Goal: Information Seeking & Learning: Learn about a topic

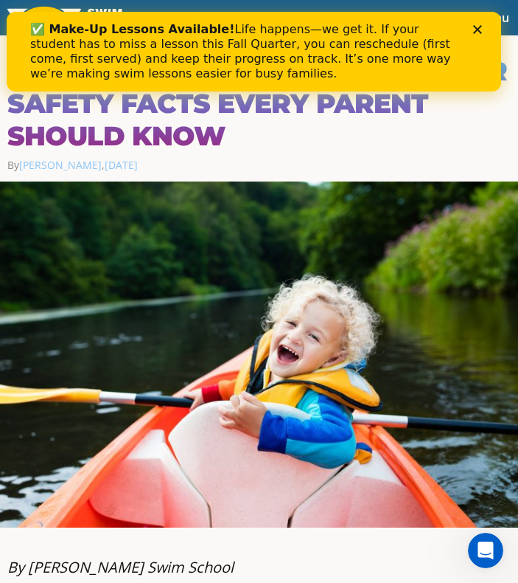
click at [482, 31] on icon "Close" at bounding box center [477, 29] width 9 height 9
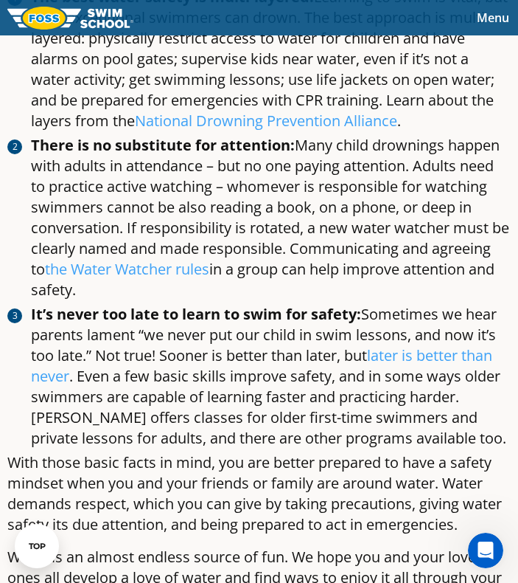
scroll to position [1442, 0]
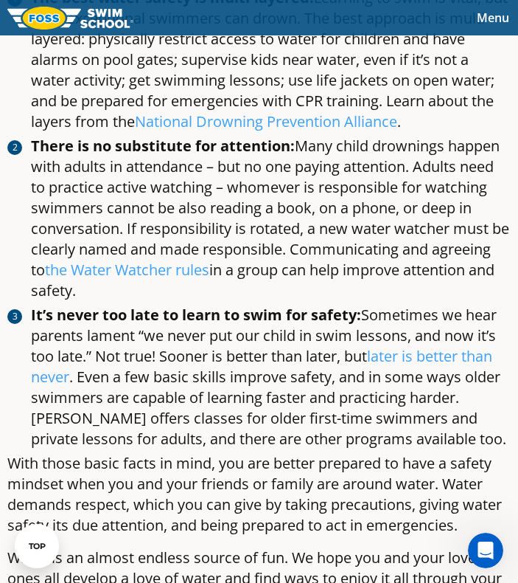
click at [31, 386] on link "later is better than never" at bounding box center [262, 366] width 462 height 41
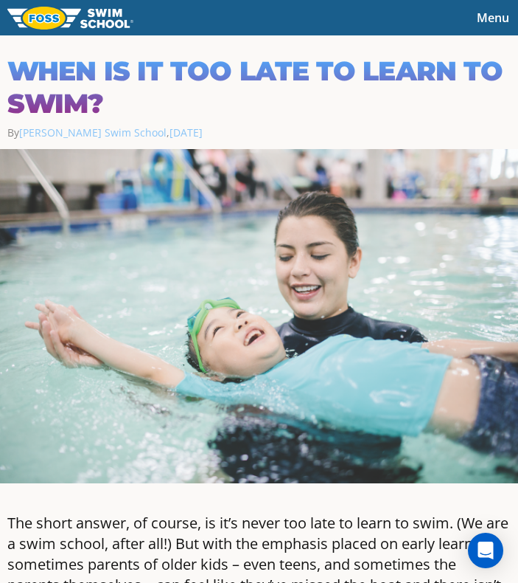
click at [426, 326] on img at bounding box center [259, 316] width 518 height 334
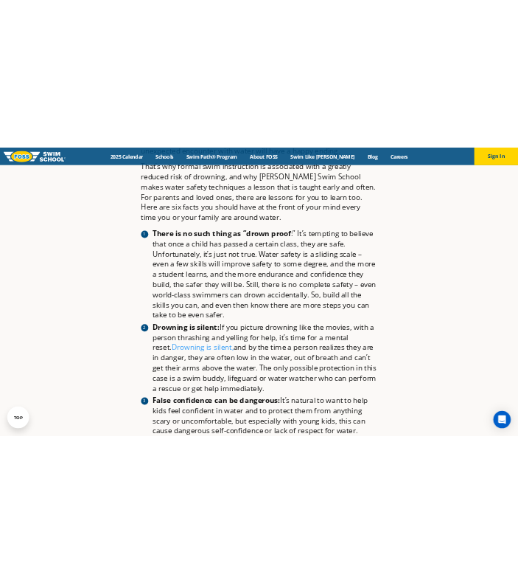
scroll to position [818, 0]
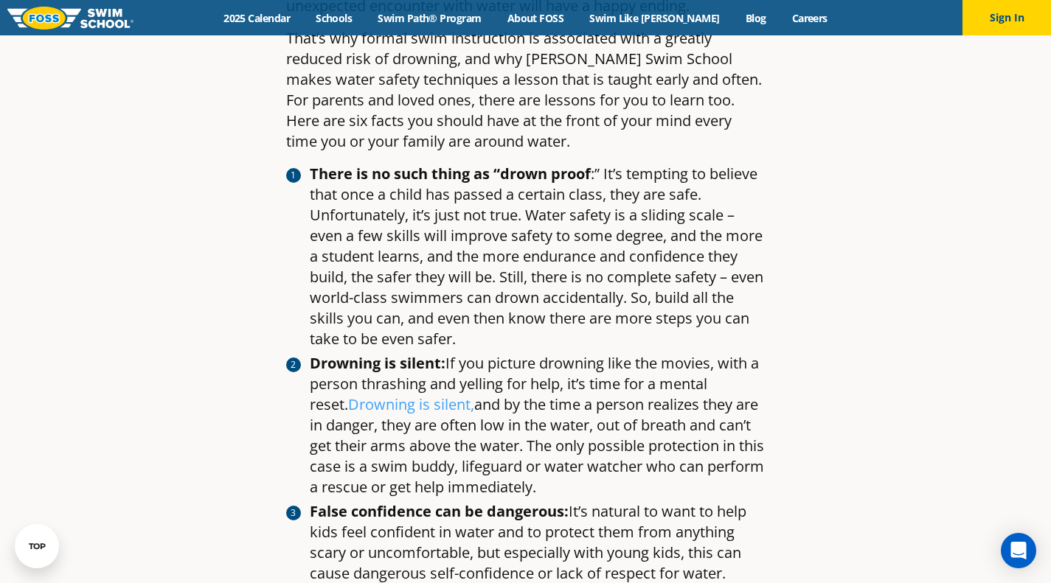
click at [518, 271] on li "There is no such thing as “drown proof :” It’s tempting to believe that once a …" at bounding box center [538, 257] width 456 height 186
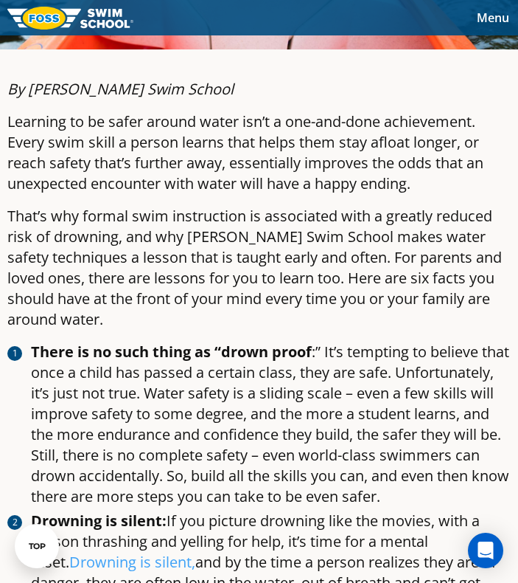
scroll to position [477, 0]
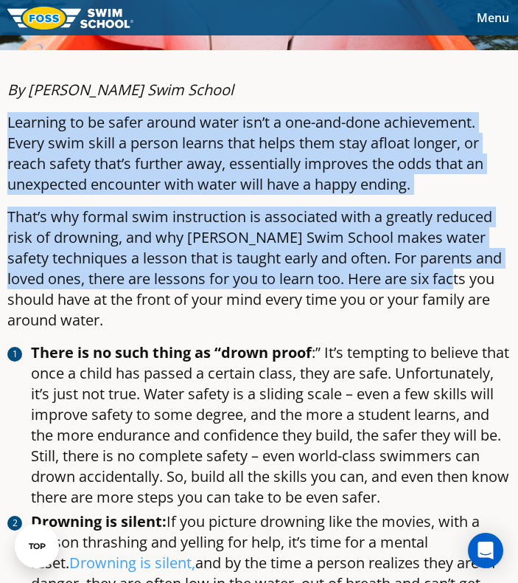
drag, startPoint x: 7, startPoint y: 113, endPoint x: 477, endPoint y: 277, distance: 497.7
click at [477, 277] on p "That’s why formal swim instruction is associated with a greatly reduced risk of…" at bounding box center [259, 268] width 504 height 124
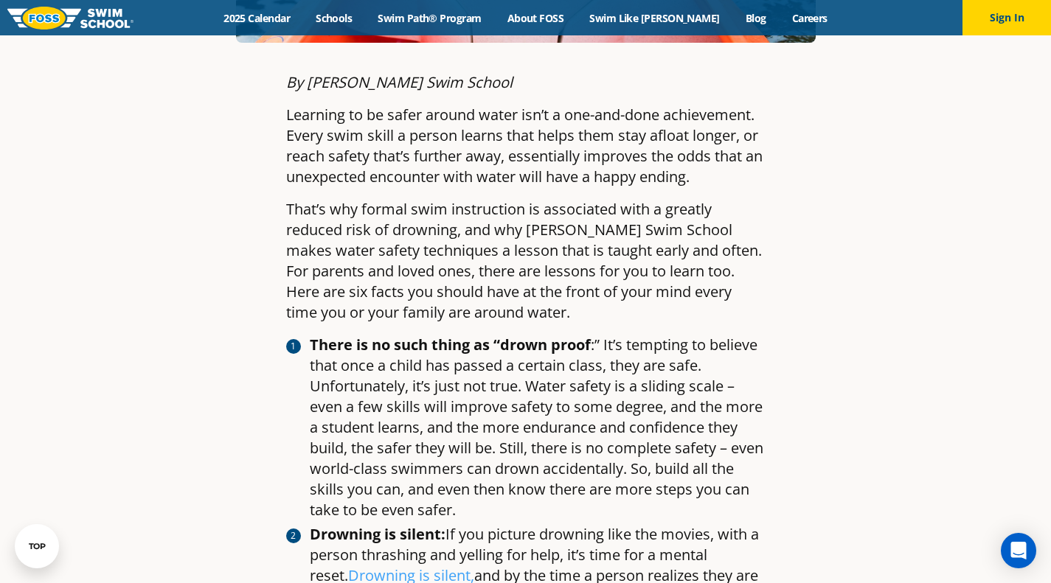
scroll to position [656, 0]
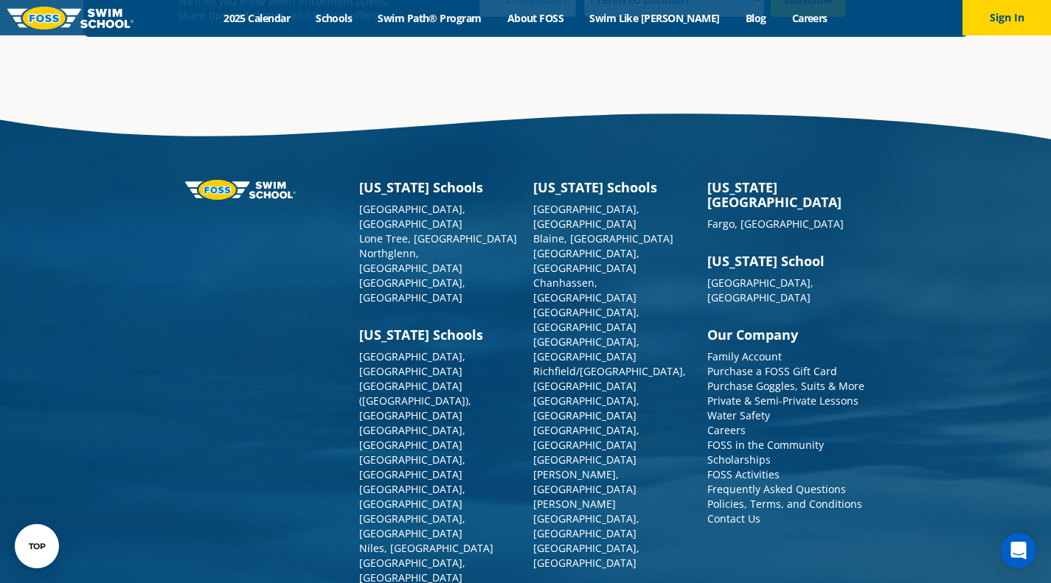
click at [100, 198] on div "[US_STATE][GEOGRAPHIC_DATA] [GEOGRAPHIC_DATA], [GEOGRAPHIC_DATA], [GEOGRAPHIC_D…" at bounding box center [525, 454] width 885 height 631
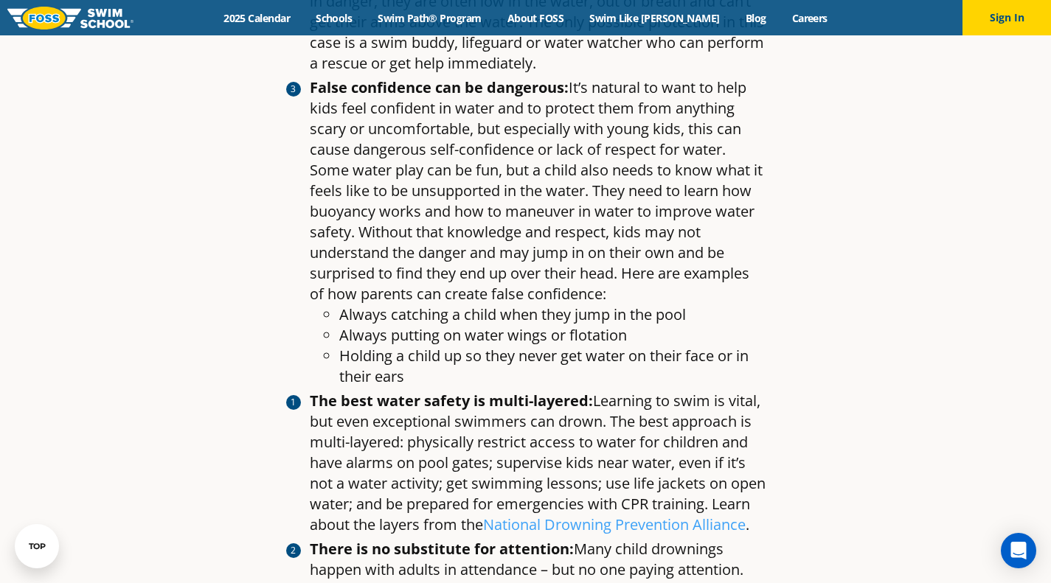
scroll to position [1237, 0]
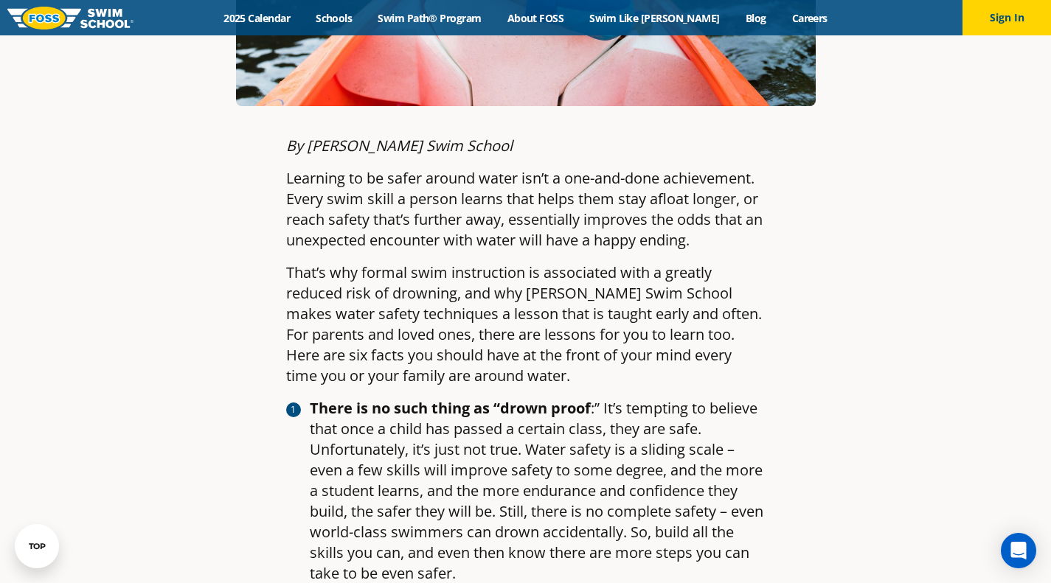
scroll to position [574, 0]
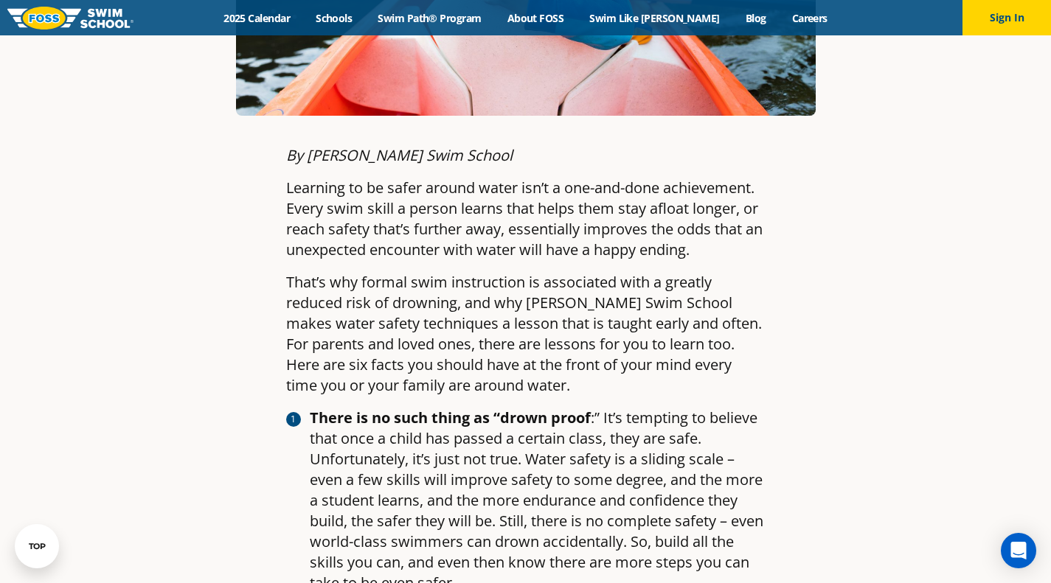
click at [327, 192] on p "Learning to be safer around water isn’t a one-and-done achievement. Every swim …" at bounding box center [525, 219] width 479 height 83
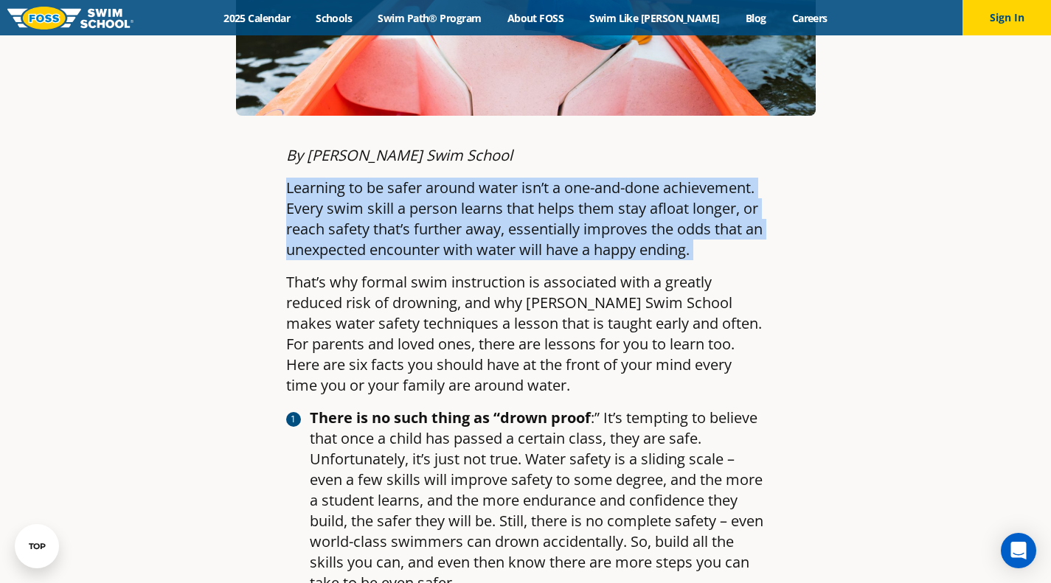
click at [327, 192] on p "Learning to be safer around water isn’t a one-and-done achievement. Every swim …" at bounding box center [525, 219] width 479 height 83
click at [513, 211] on p "Learning to be safer around water isn’t a one-and-done achievement. Every swim …" at bounding box center [525, 219] width 479 height 83
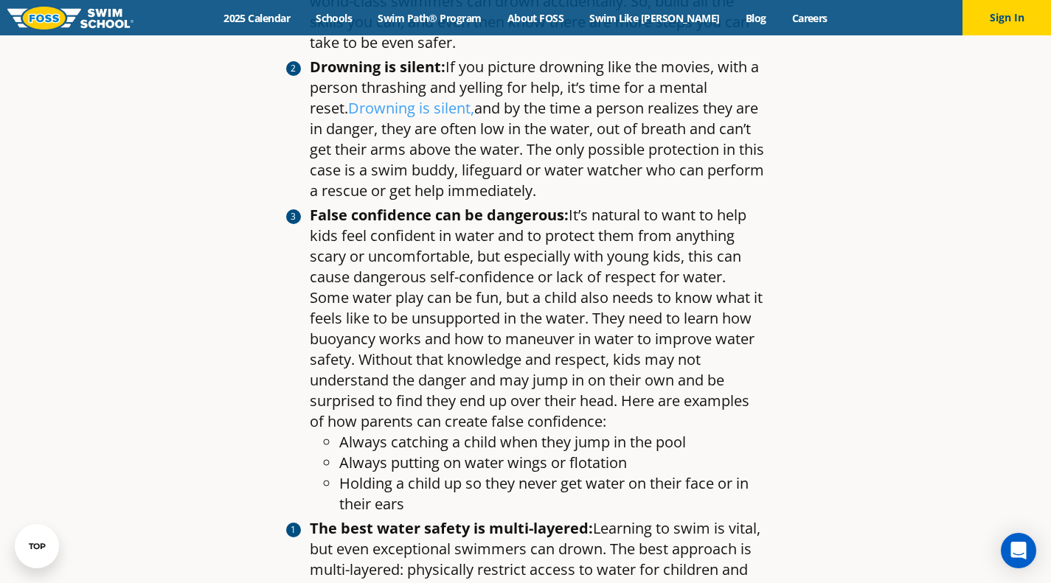
scroll to position [584, 0]
